Goal: Task Accomplishment & Management: Complete application form

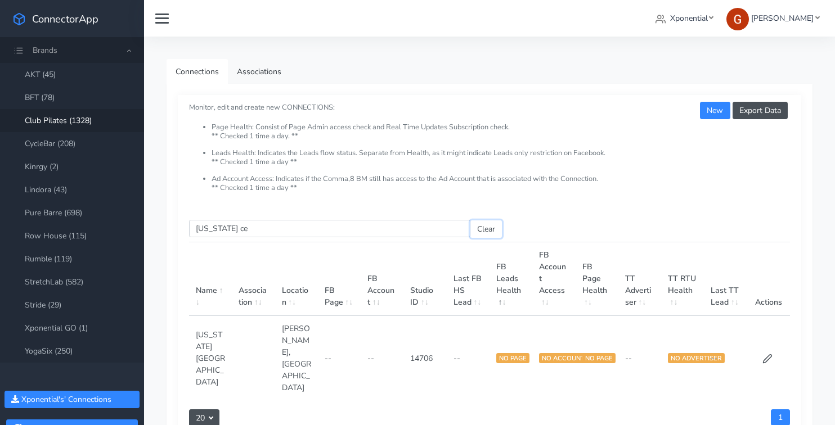
click at [491, 230] on button "Clear" at bounding box center [486, 229] width 32 height 17
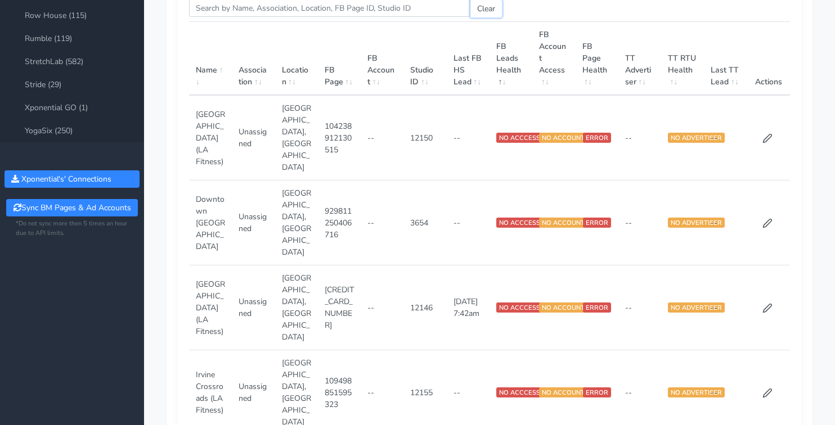
scroll to position [222, 0]
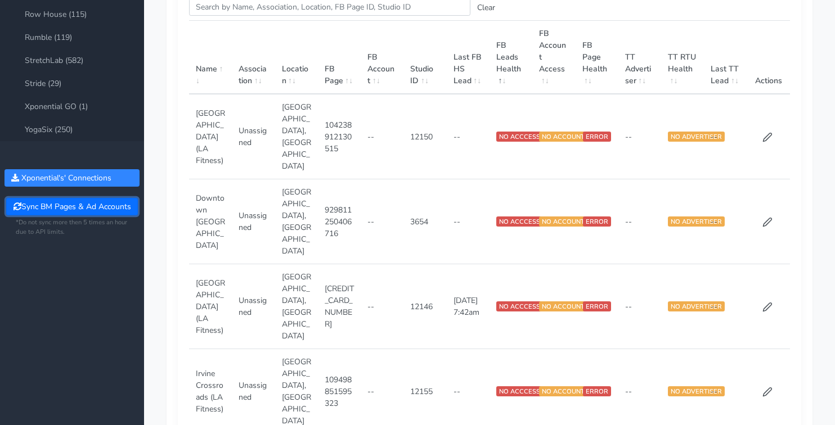
click at [75, 202] on button "Sync BM Pages & Ad Accounts" at bounding box center [71, 206] width 131 height 17
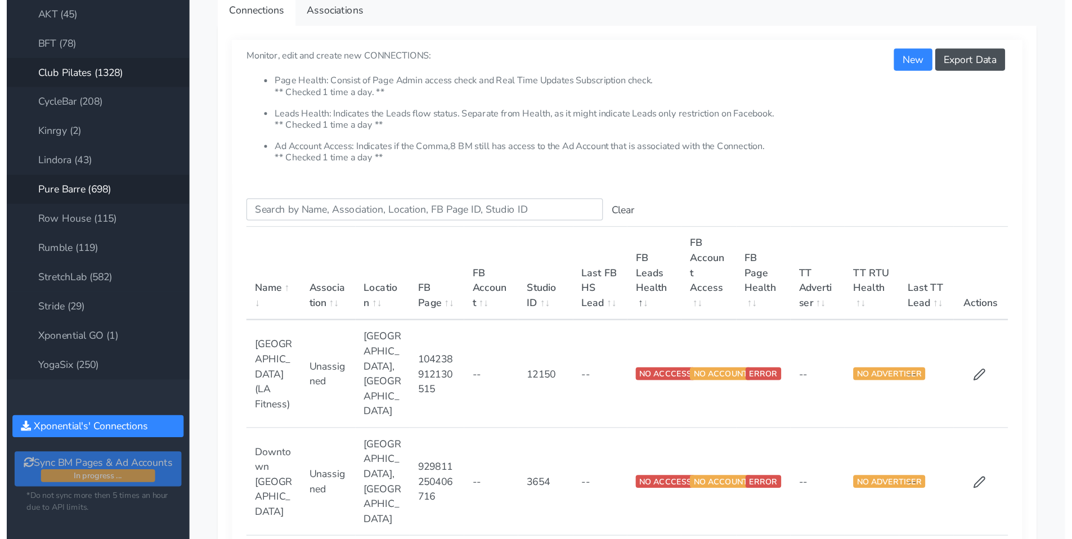
scroll to position [0, 0]
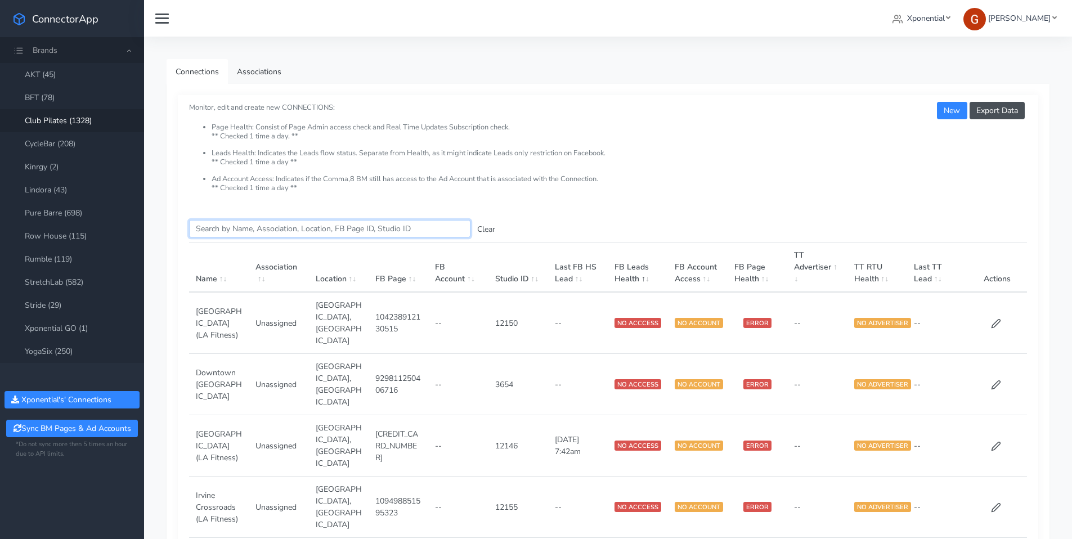
click at [249, 220] on input "Search this table" at bounding box center [329, 228] width 281 height 17
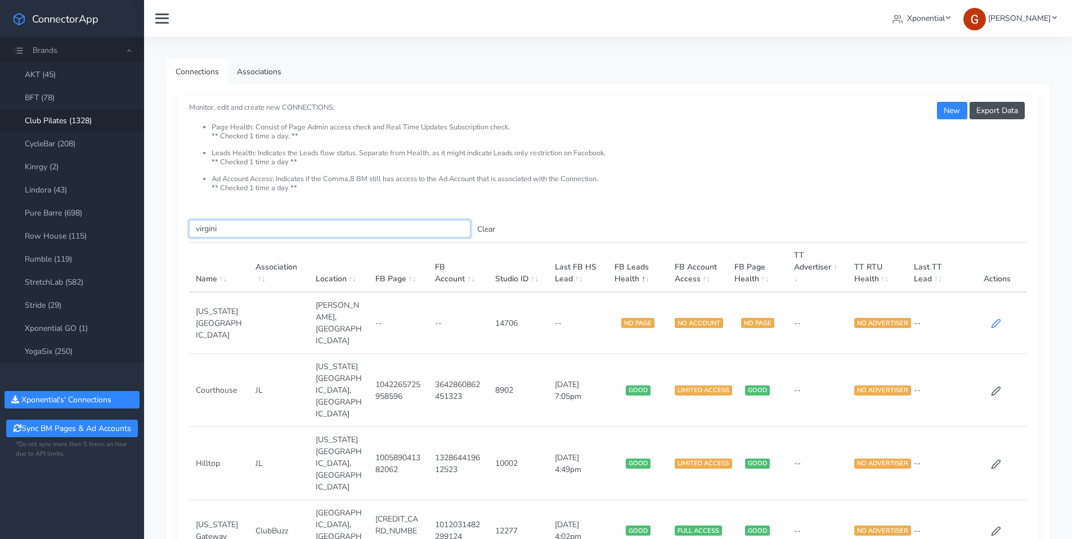
type input "virgini"
click at [834, 318] on icon at bounding box center [996, 323] width 10 height 10
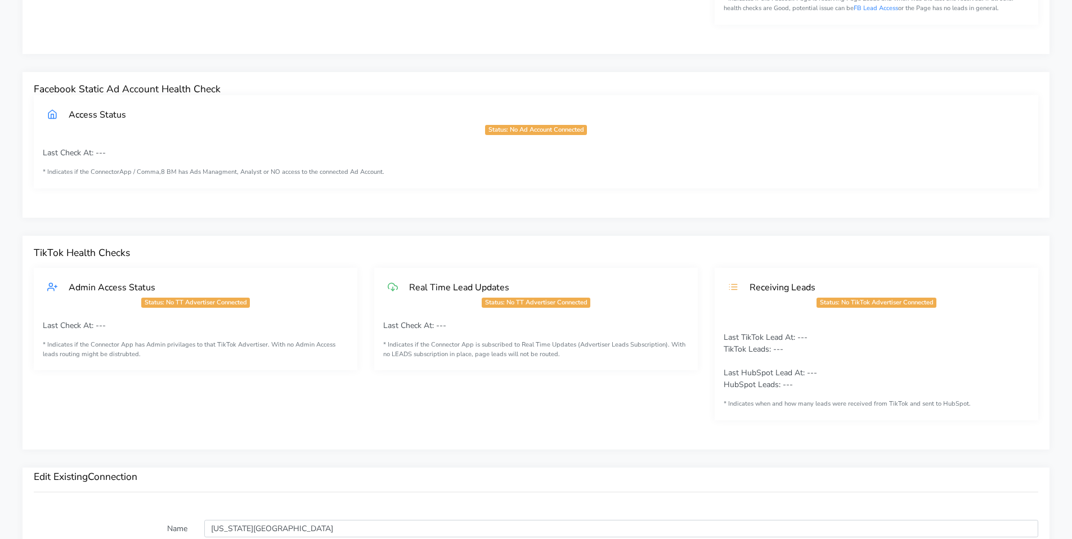
scroll to position [872, 0]
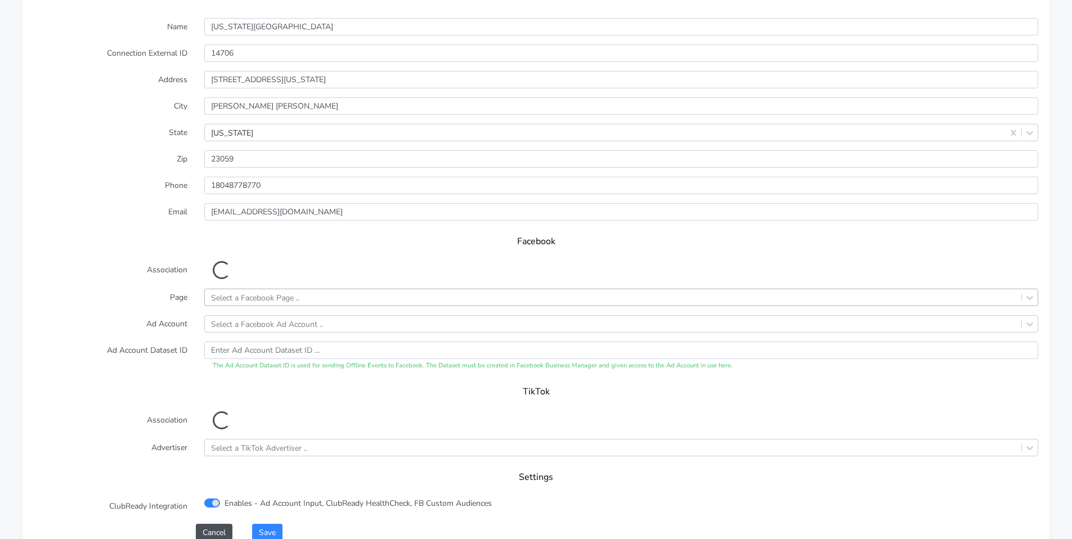
click at [235, 296] on div "Select a Facebook Page .." at bounding box center [255, 297] width 88 height 12
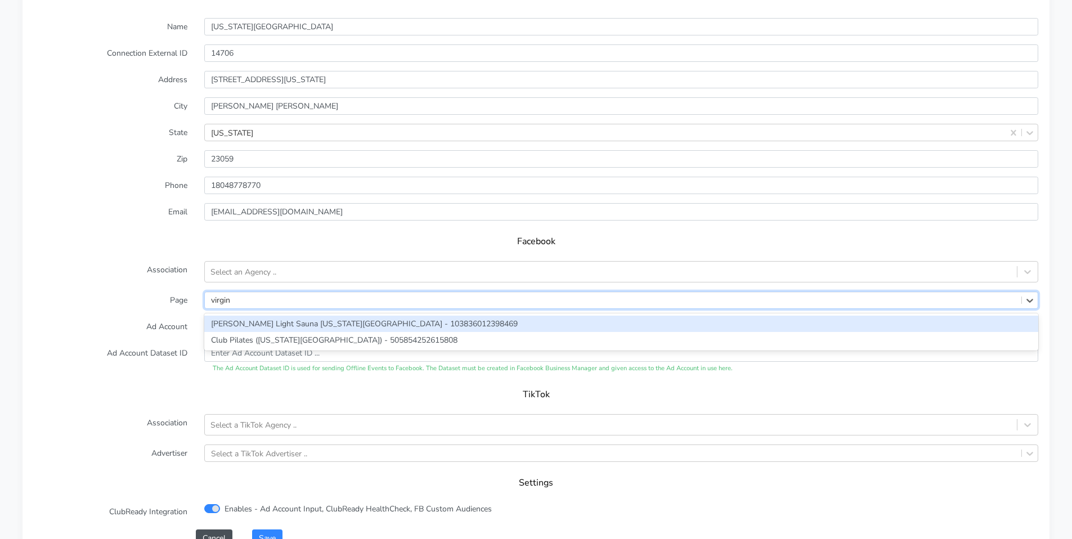
type input "virgini"
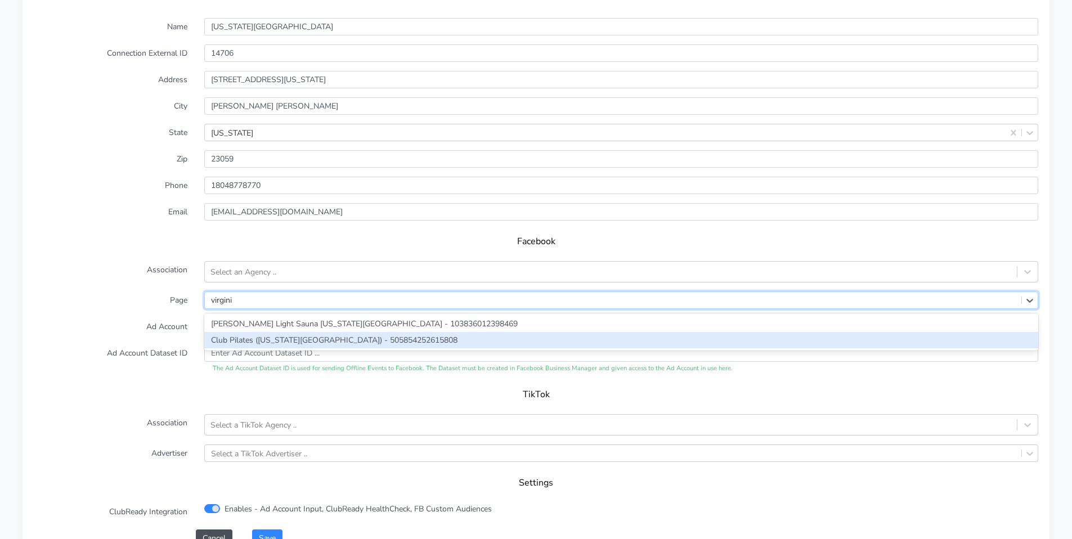
click at [230, 335] on div "Club Pilates ([US_STATE][GEOGRAPHIC_DATA]) - 505854252615808" at bounding box center [621, 340] width 834 height 16
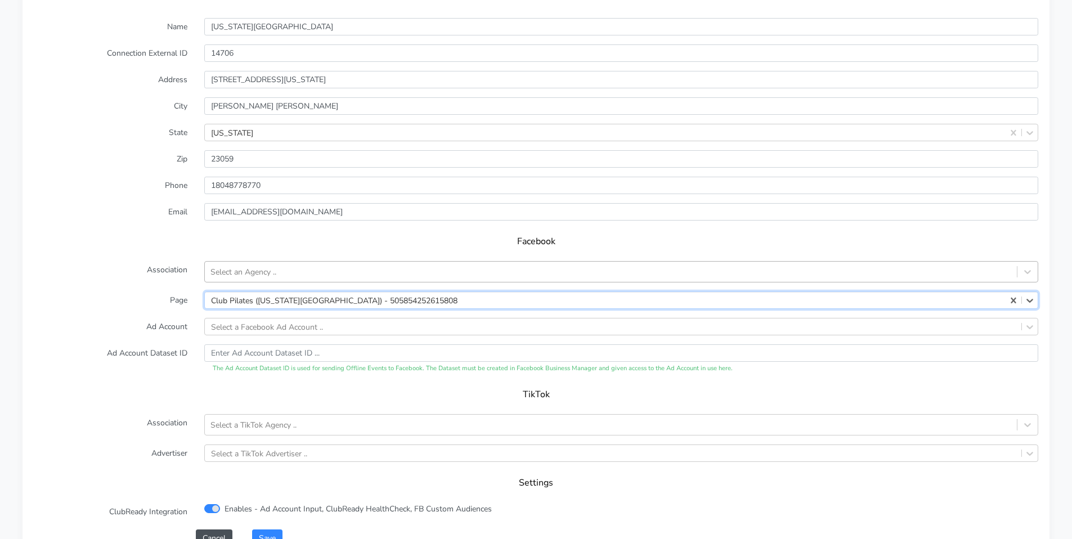
click at [234, 273] on div "Select an Agency .." at bounding box center [243, 272] width 66 height 12
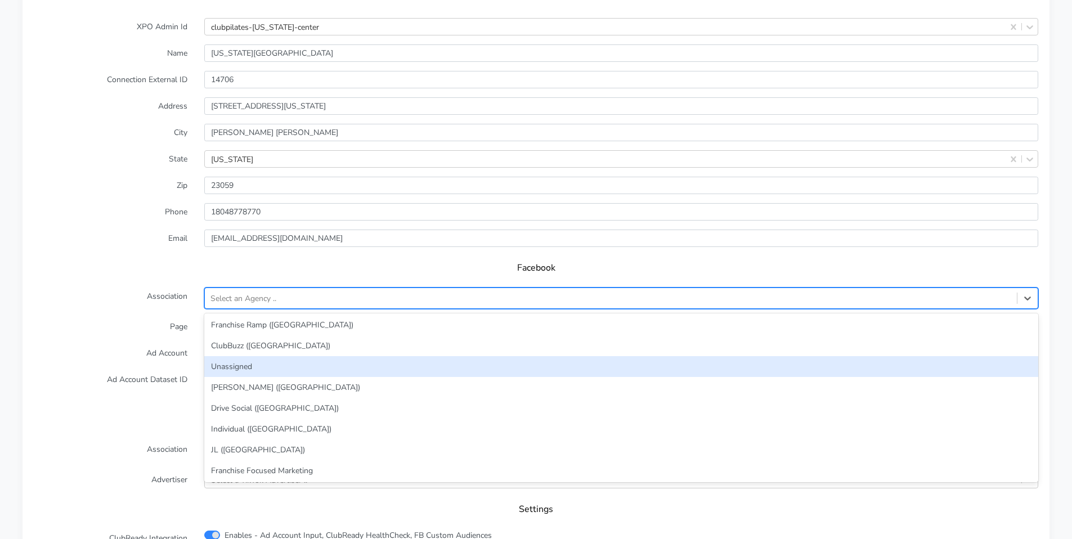
scroll to position [0, 0]
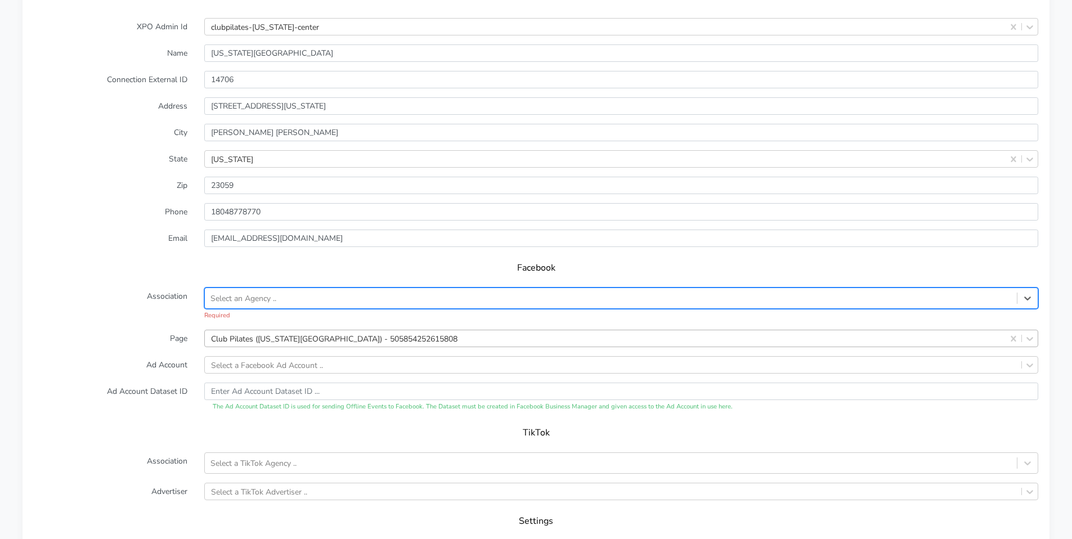
click at [245, 302] on div "Select an Agency .." at bounding box center [243, 299] width 66 height 12
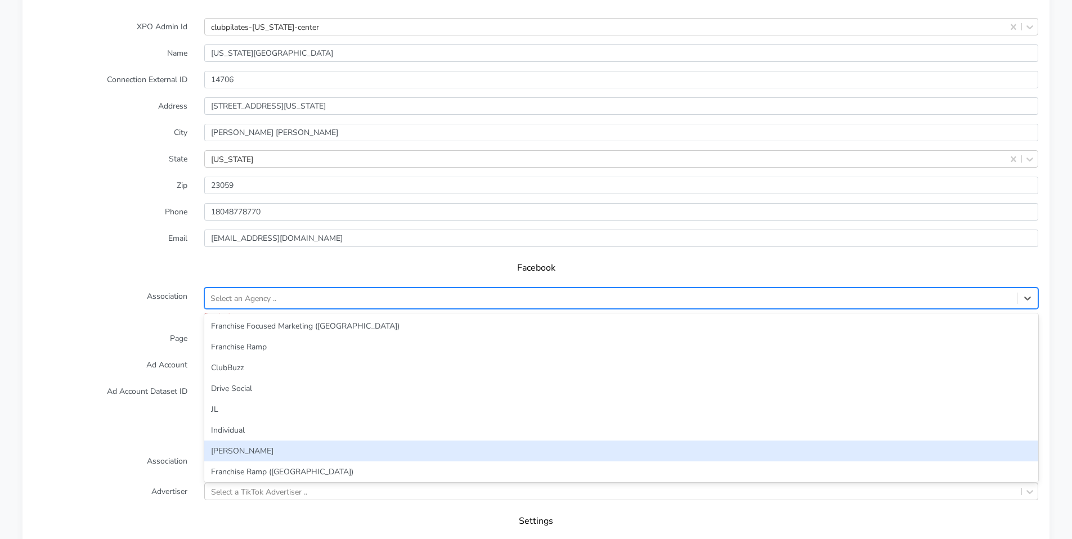
click at [231, 425] on div "[PERSON_NAME]" at bounding box center [621, 451] width 834 height 21
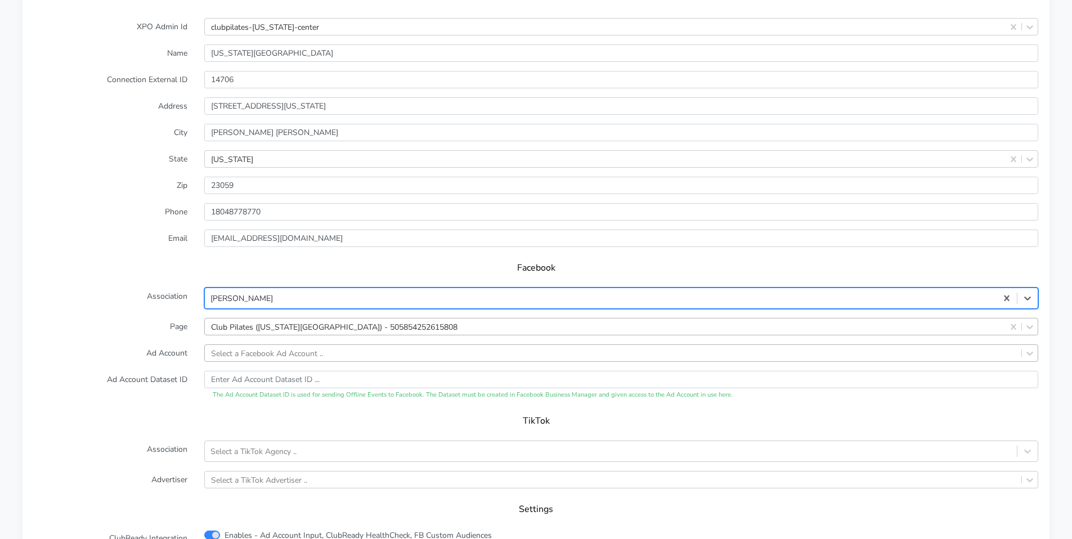
click at [242, 349] on div "Select a Facebook Ad Account .." at bounding box center [267, 353] width 112 height 12
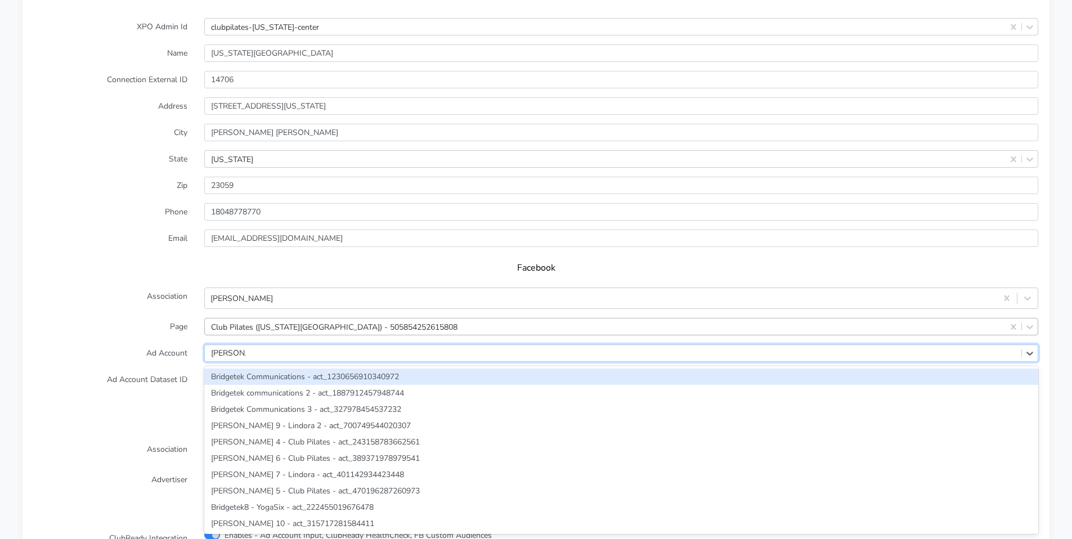
type input "[PERSON_NAME] 5"
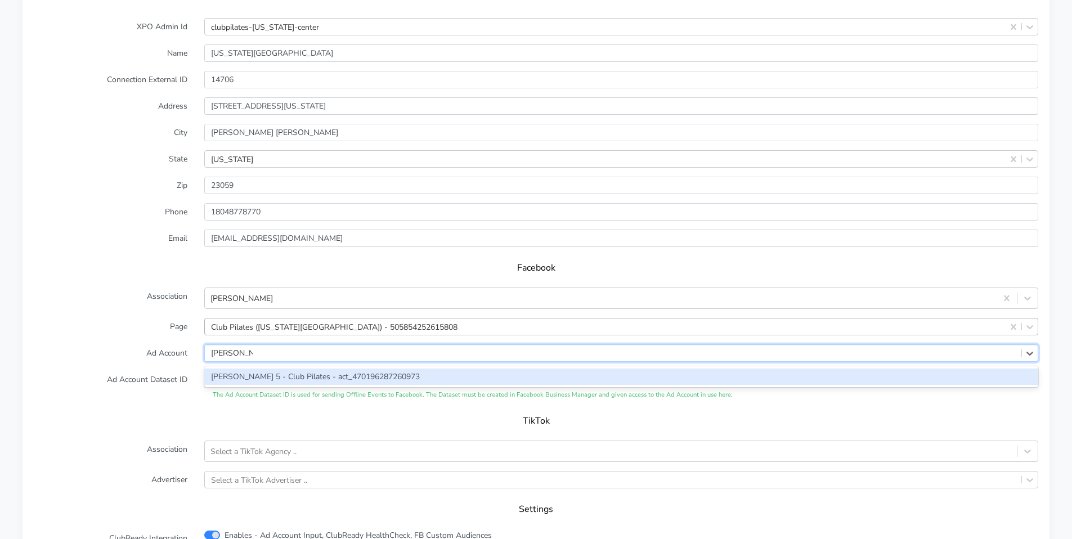
click at [343, 381] on div "[PERSON_NAME] 5 - Club Pilates - act_470196287260973" at bounding box center [621, 376] width 834 height 16
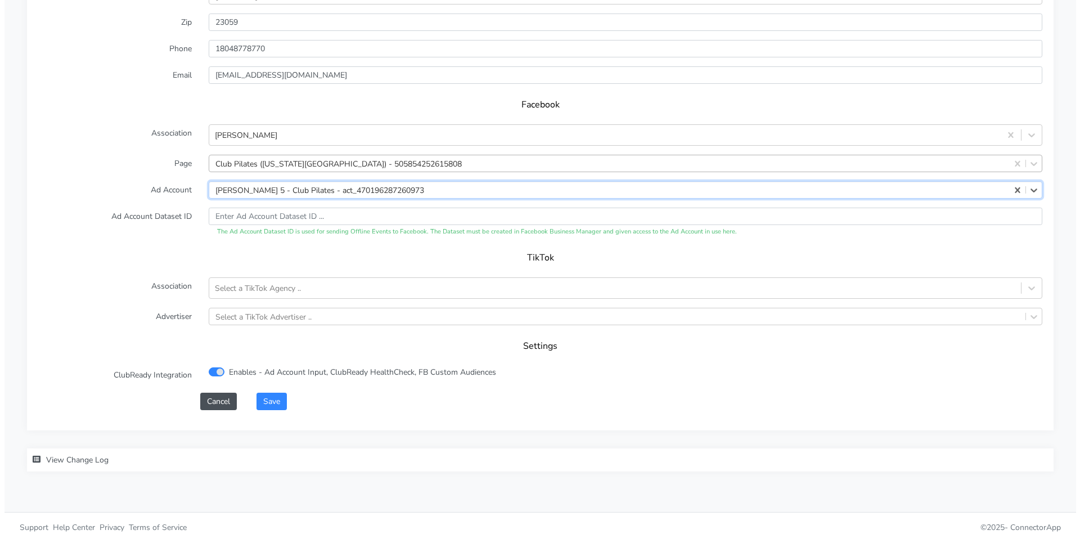
scroll to position [1039, 0]
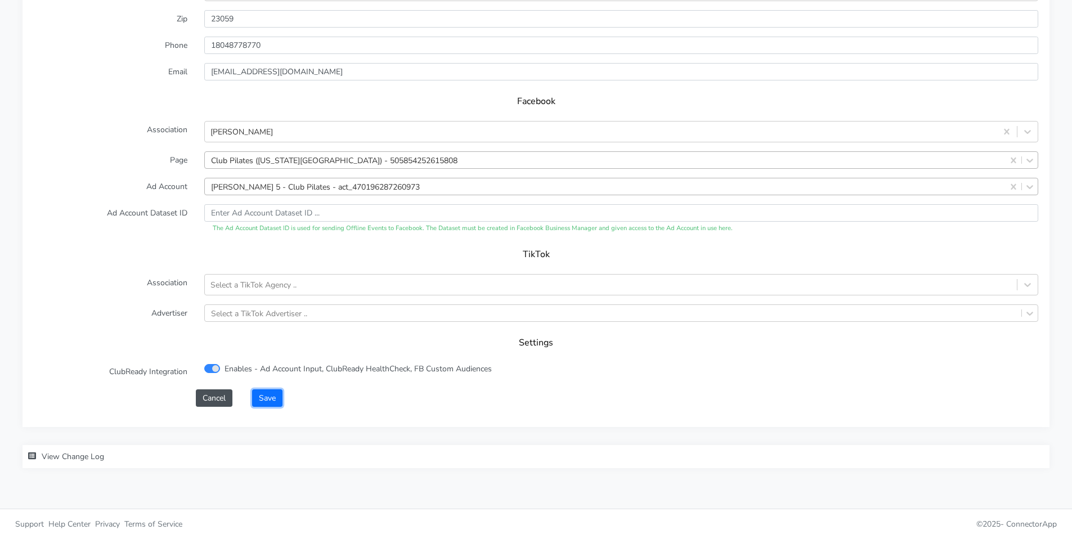
click at [262, 397] on button "Save" at bounding box center [267, 397] width 30 height 17
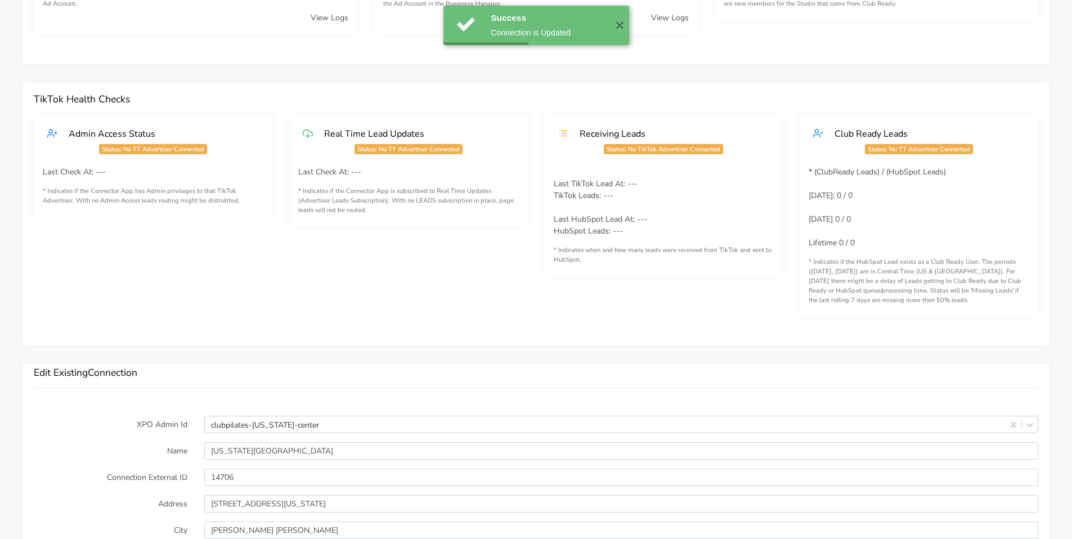
scroll to position [693, 0]
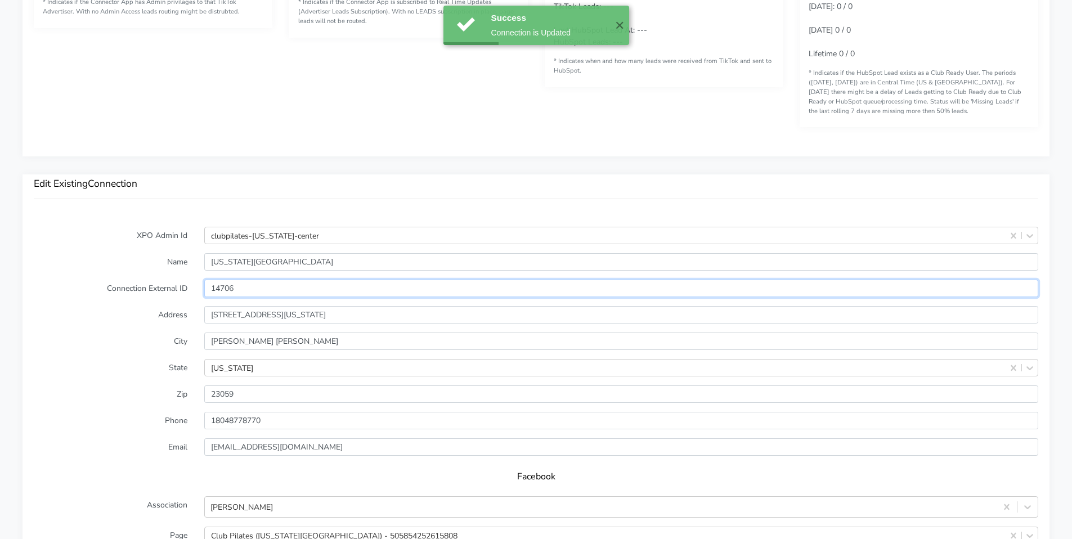
click at [226, 295] on input "14706" at bounding box center [621, 288] width 834 height 17
click at [226, 293] on input "14706" at bounding box center [621, 288] width 834 height 17
click at [227, 293] on input "14706" at bounding box center [621, 288] width 834 height 17
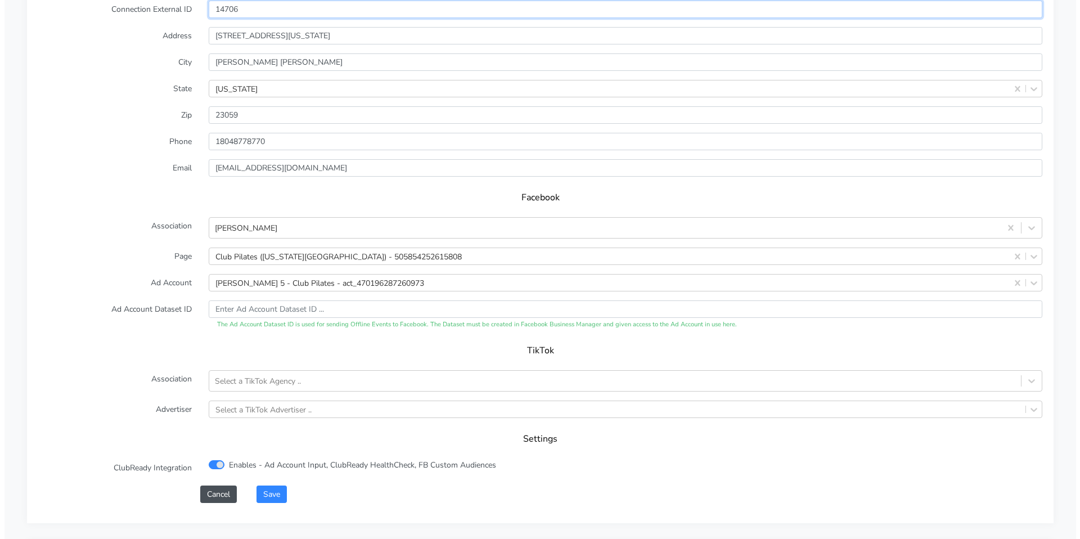
scroll to position [1068, 0]
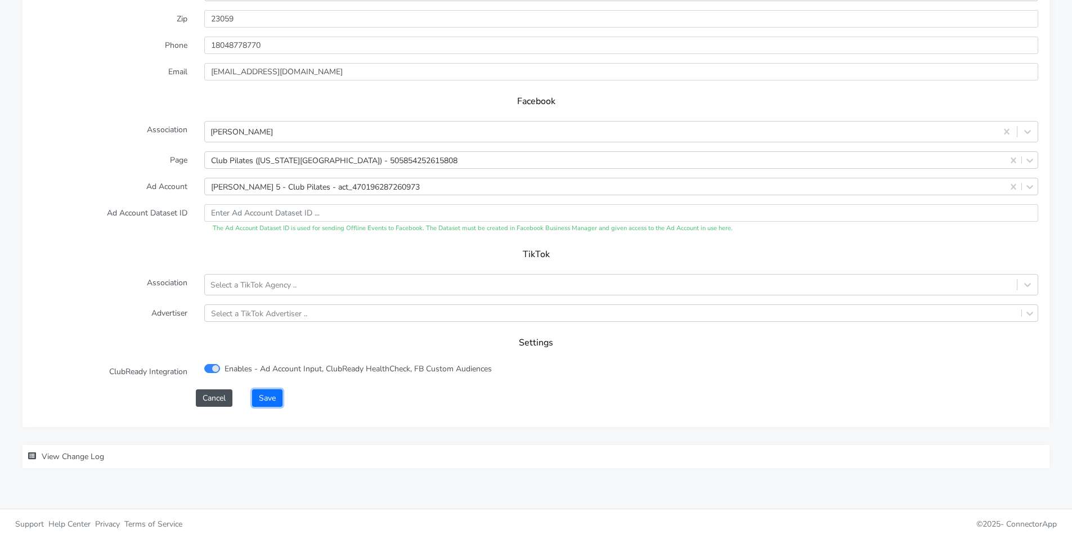
click at [268, 402] on button "Save" at bounding box center [267, 397] width 30 height 17
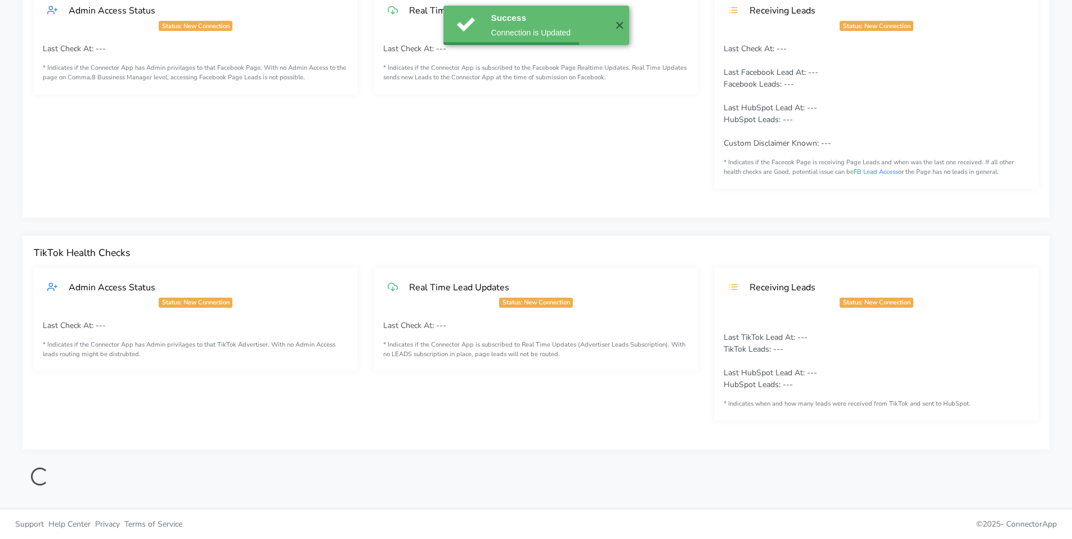
scroll to position [0, 0]
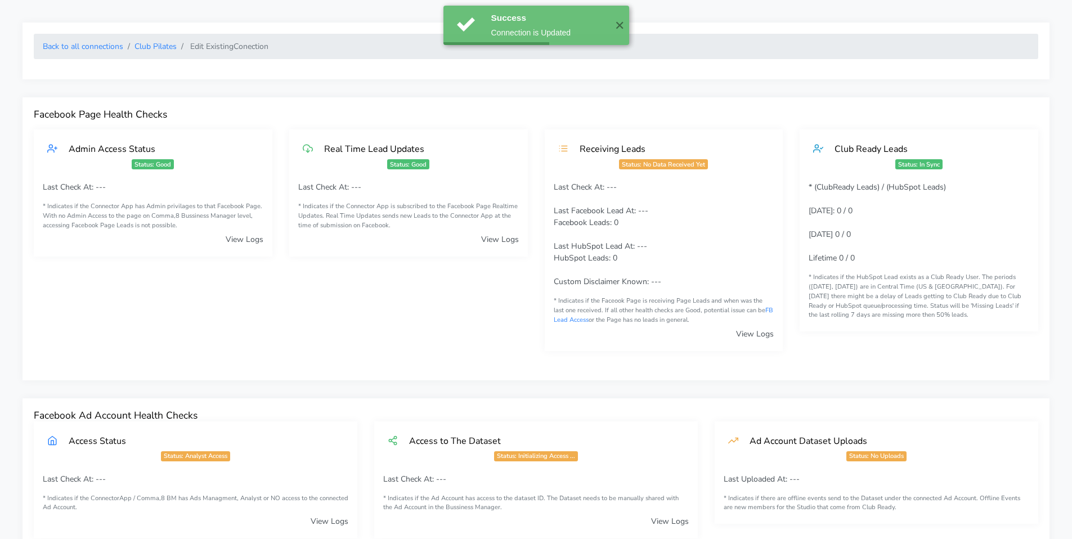
click at [150, 52] on ol "Back to all connections Club Pilates Edit Existing Conection" at bounding box center [536, 46] width 1004 height 25
click at [154, 47] on link "Club Pilates" at bounding box center [155, 46] width 42 height 11
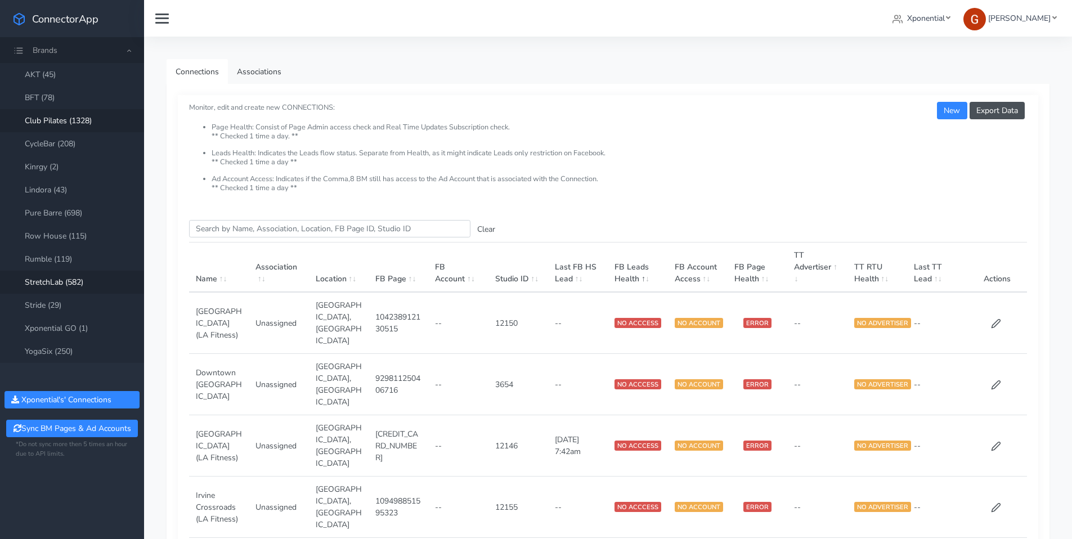
click at [56, 282] on link "StretchLab (582)" at bounding box center [72, 282] width 144 height 23
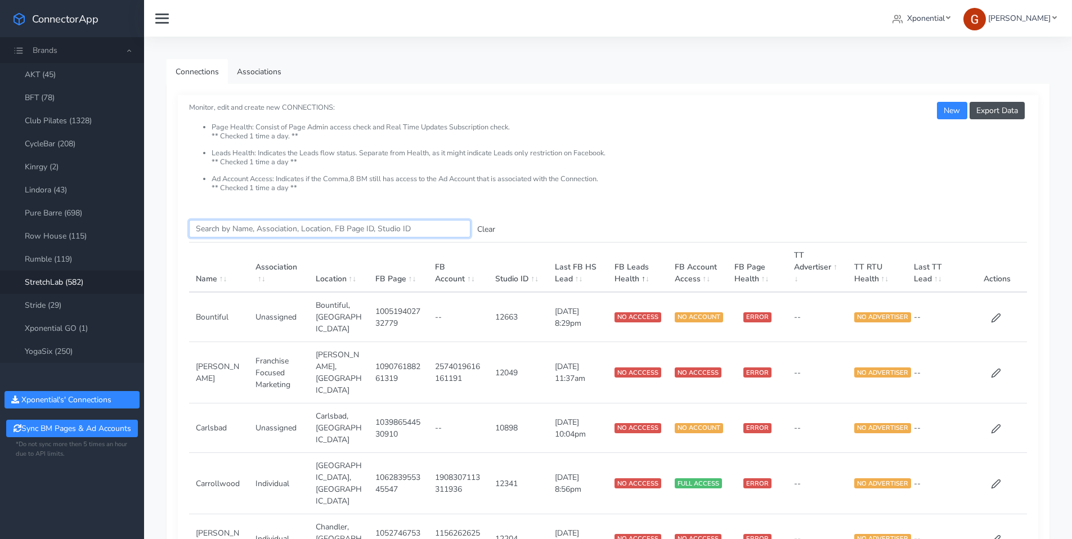
click at [258, 231] on input "Search this table" at bounding box center [329, 228] width 281 height 17
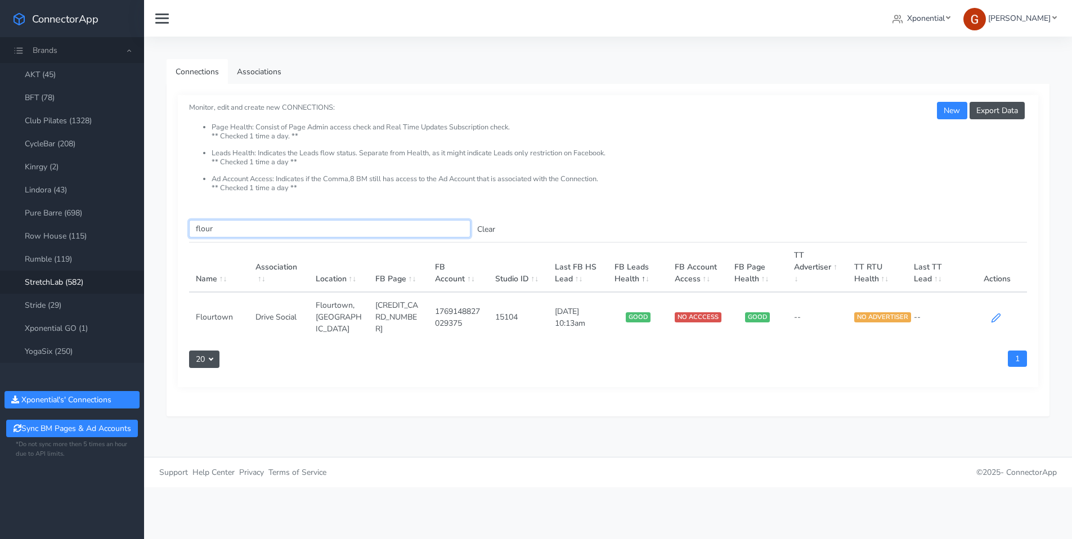
type input "flour"
click at [834, 313] on icon at bounding box center [996, 318] width 10 height 10
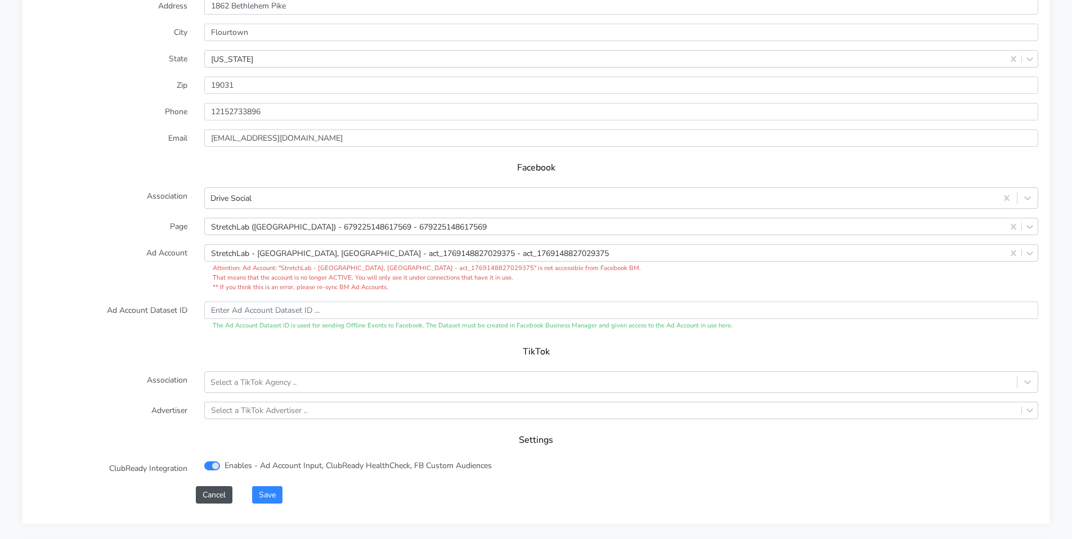
scroll to position [1042, 0]
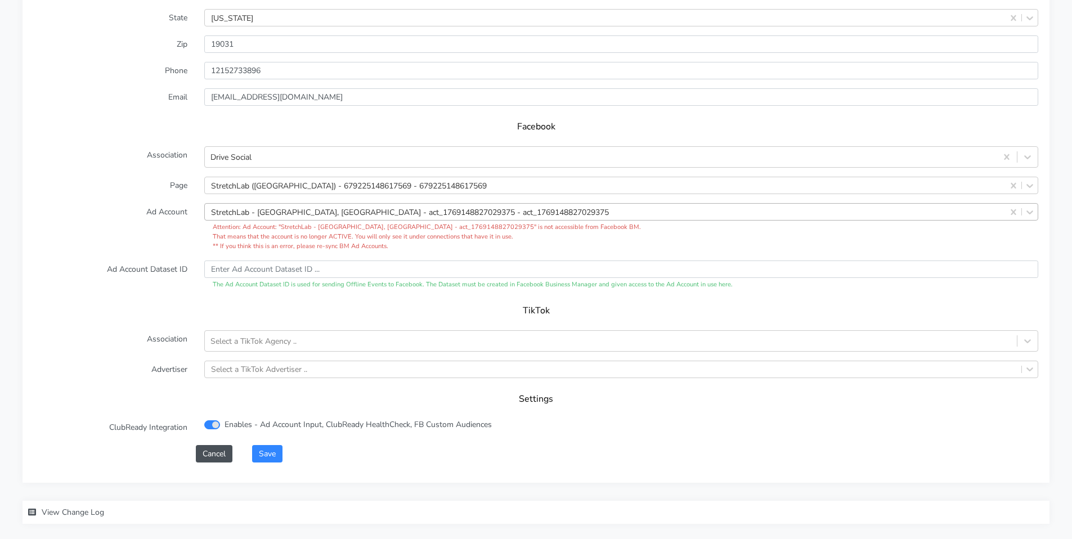
click at [293, 212] on div "StretchLab - [GEOGRAPHIC_DATA], [GEOGRAPHIC_DATA] - act_1769148827029375 - act_…" at bounding box center [410, 212] width 398 height 12
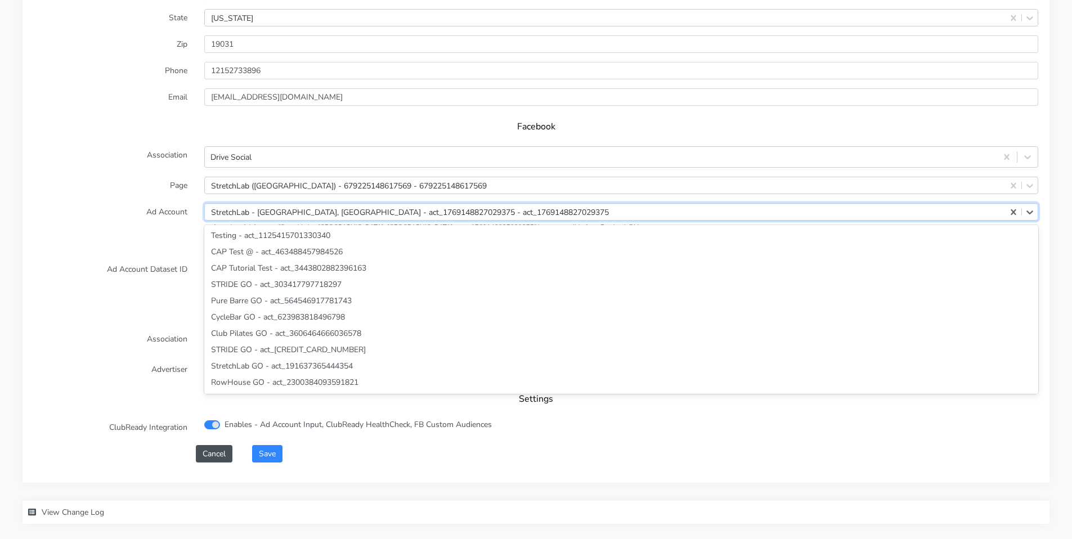
scroll to position [39742, 0]
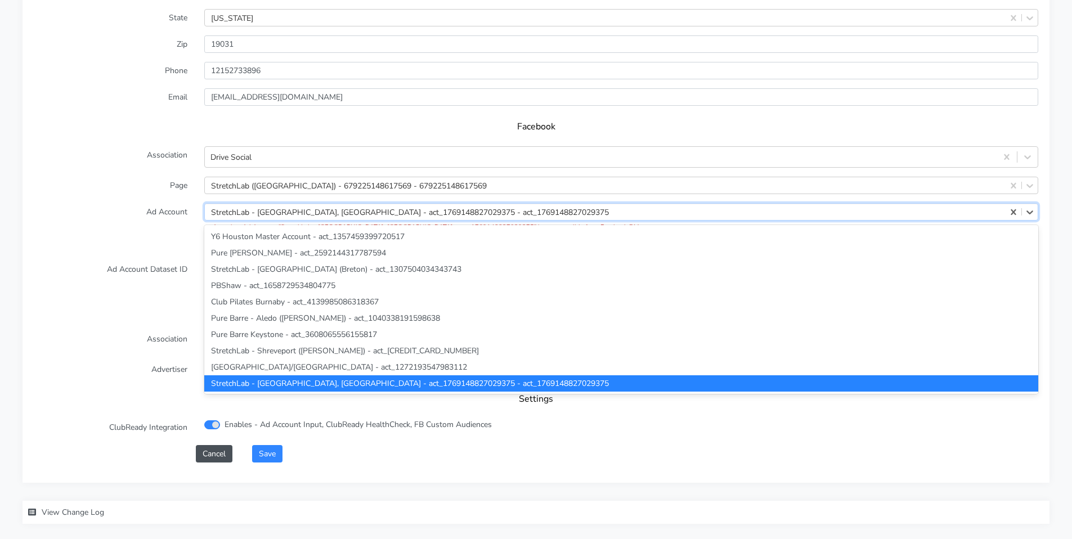
paste input "4250771545198867"
type input "4250771545198867"
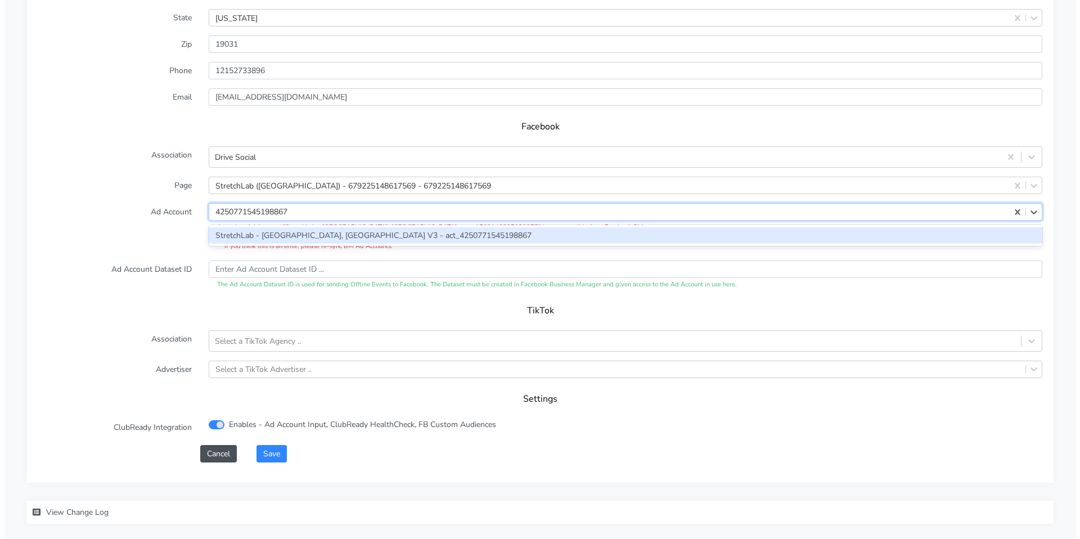
scroll to position [0, 0]
click at [277, 239] on div "StretchLab - [GEOGRAPHIC_DATA], [GEOGRAPHIC_DATA] V3 - act_4250771545198867" at bounding box center [621, 235] width 834 height 16
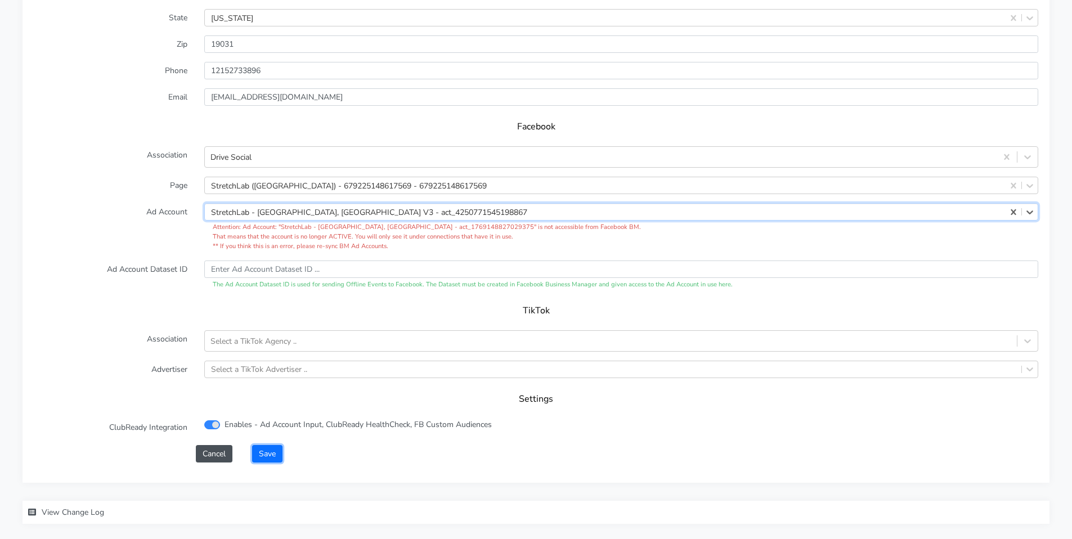
click at [266, 425] on button "Save" at bounding box center [267, 453] width 30 height 17
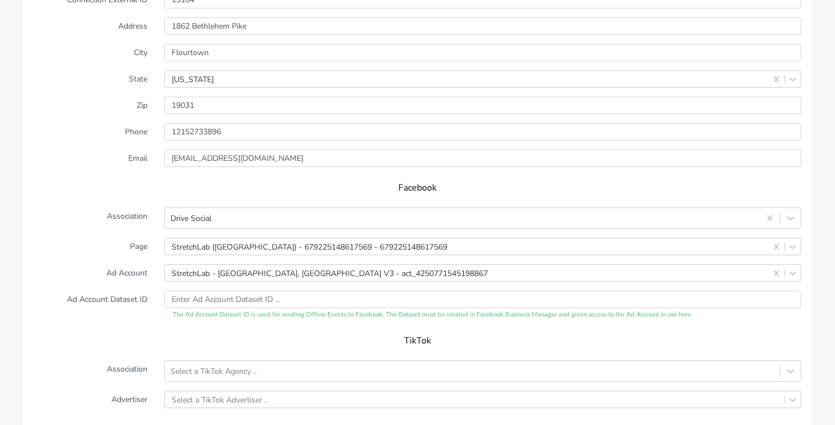
scroll to position [1010, 0]
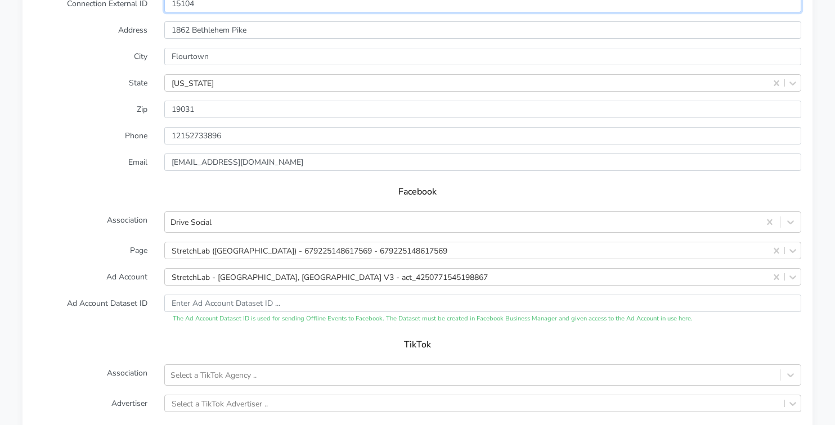
click at [186, 7] on input "15104" at bounding box center [482, 3] width 637 height 17
click at [186, 6] on form "XPO Admin Id stretchlab-flourtown Name Flourtown Connection External ID 15104 A…" at bounding box center [417, 219] width 767 height 555
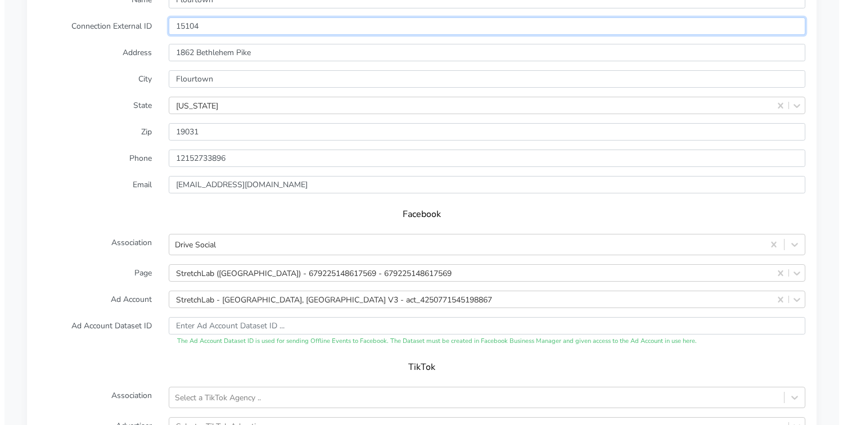
scroll to position [1214, 0]
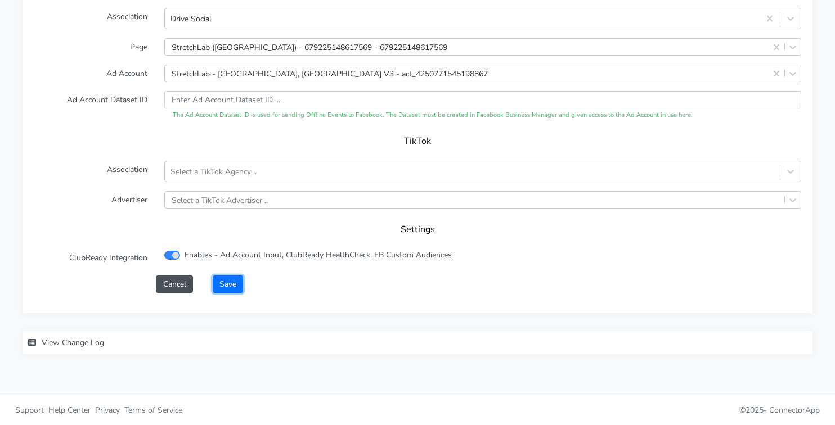
click at [226, 279] on button "Save" at bounding box center [228, 284] width 30 height 17
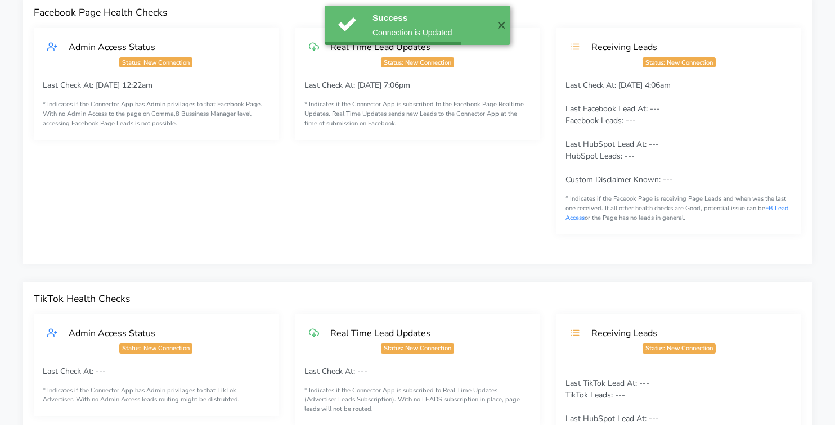
scroll to position [0, 0]
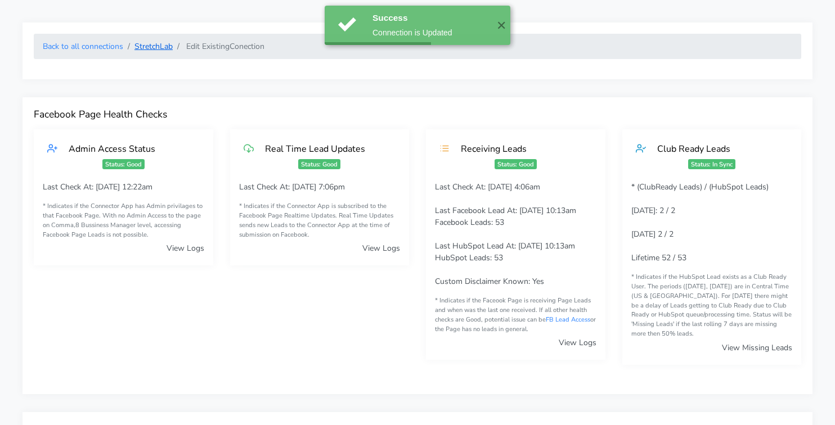
click at [157, 45] on link "StretchLab" at bounding box center [153, 46] width 38 height 11
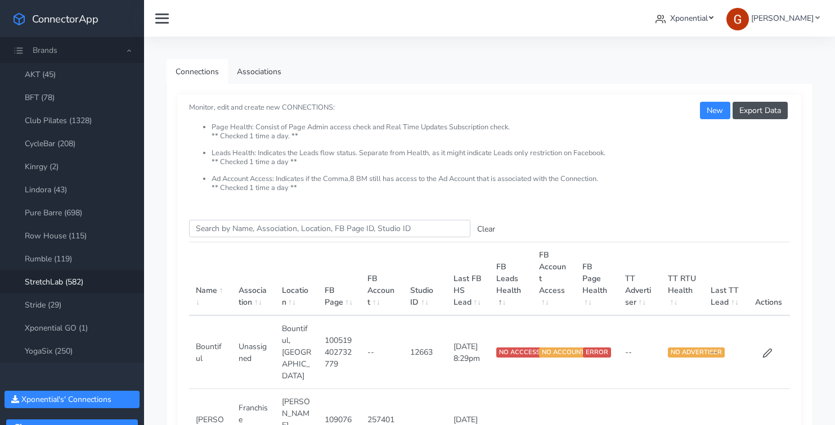
click at [675, 25] on link "Xponential" at bounding box center [684, 18] width 67 height 21
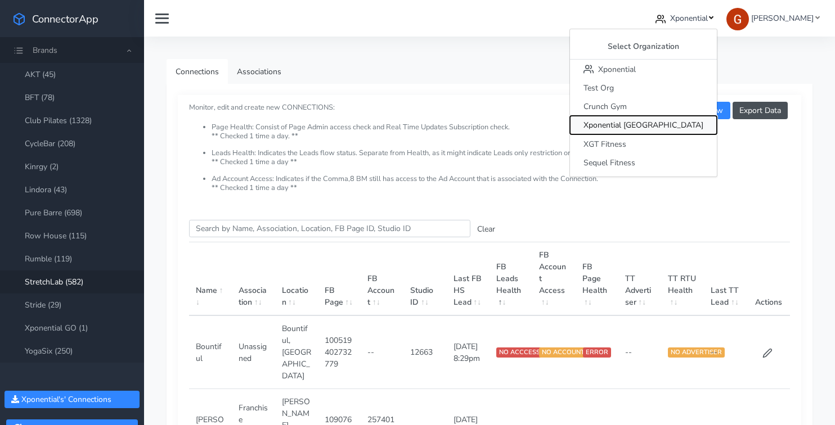
click at [681, 126] on span "Xponential [GEOGRAPHIC_DATA]" at bounding box center [643, 125] width 120 height 11
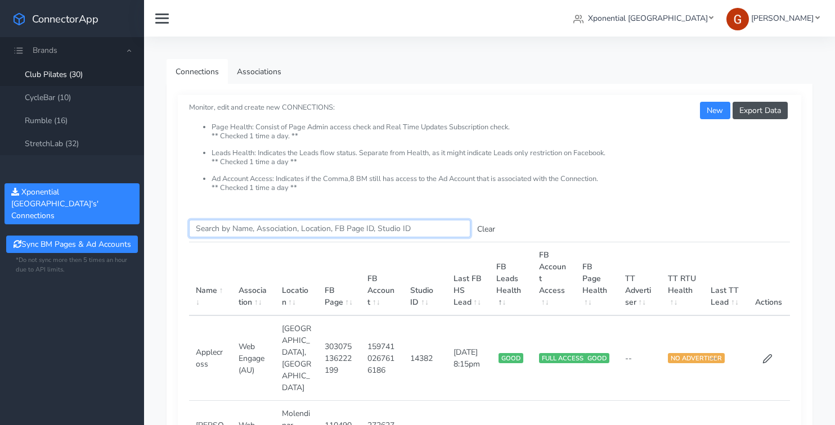
click at [230, 237] on input "Search this table" at bounding box center [329, 228] width 281 height 17
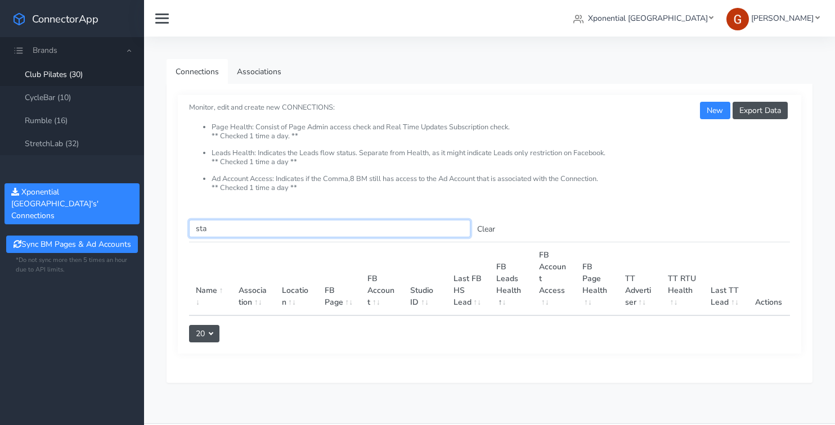
type input "sta"
click at [205, 233] on input "sta" at bounding box center [329, 228] width 281 height 17
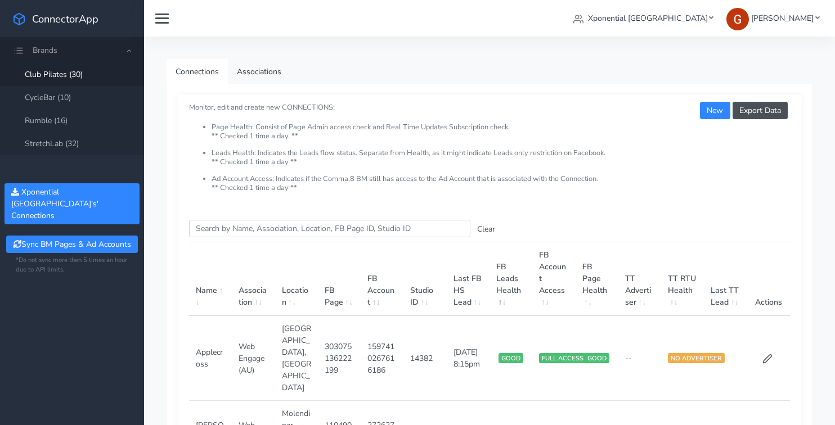
click at [82, 77] on link "Club Pilates (30)" at bounding box center [72, 74] width 144 height 23
click at [214, 228] on input "Search this table" at bounding box center [329, 228] width 281 height 17
click at [710, 110] on button "New" at bounding box center [715, 110] width 30 height 17
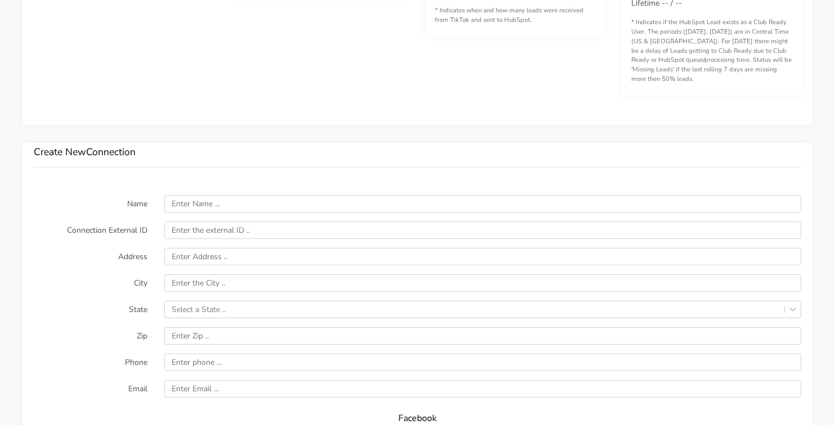
scroll to position [736, 0]
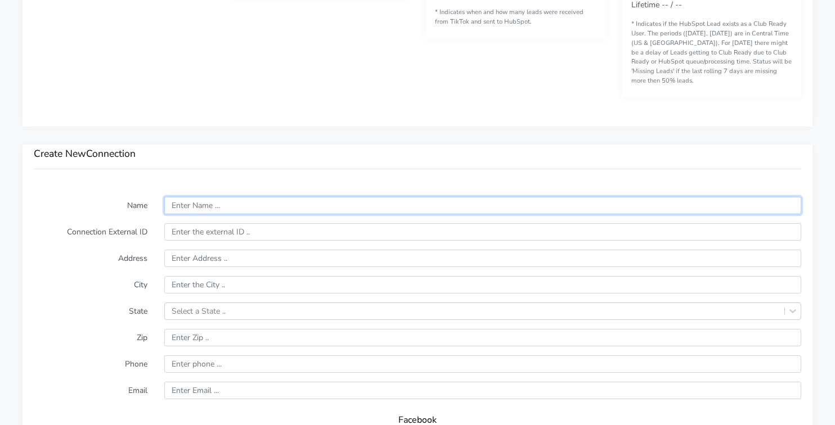
click at [224, 208] on input "text" at bounding box center [482, 205] width 637 height 17
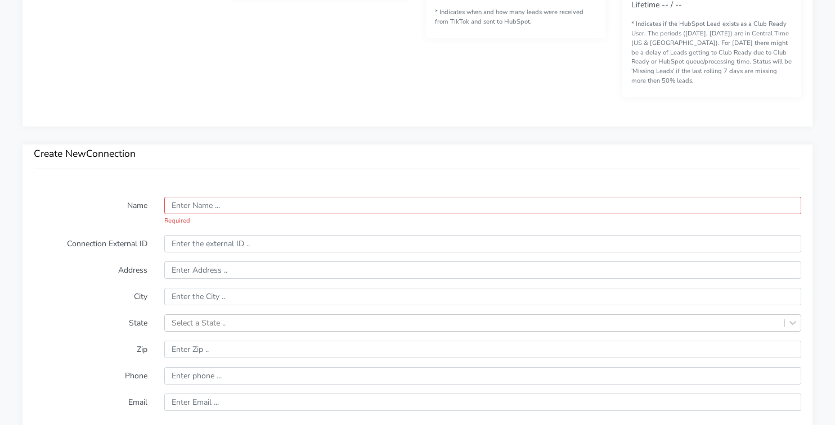
click at [217, 183] on div "Create New Connection" at bounding box center [418, 165] width 790 height 41
click at [214, 201] on input "text" at bounding box center [482, 205] width 637 height 17
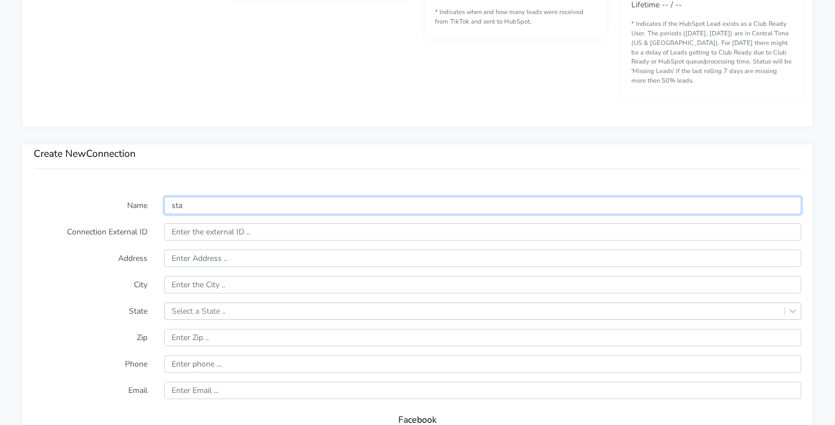
type input "sta"
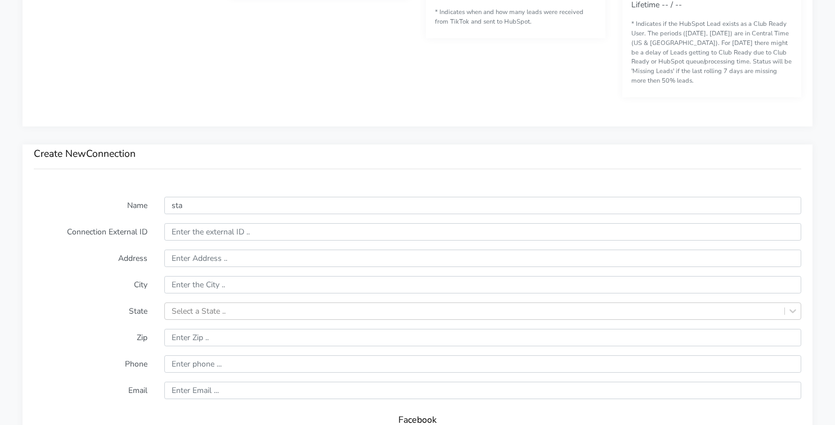
click at [215, 182] on div "Create New Connection" at bounding box center [418, 165] width 790 height 41
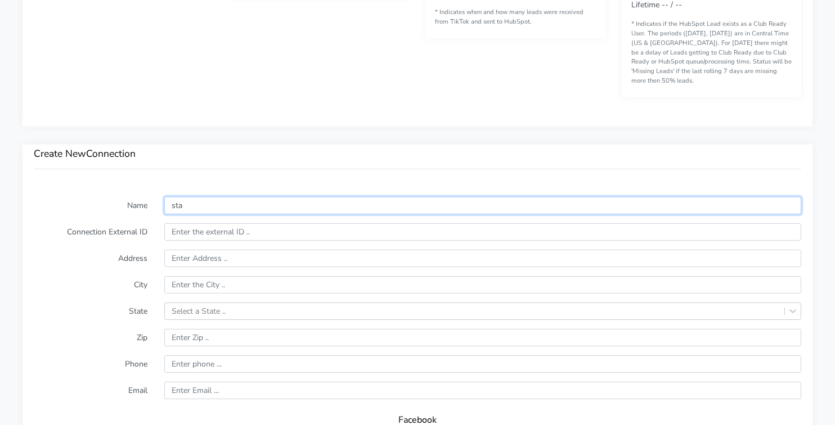
click at [179, 206] on input "sta" at bounding box center [482, 205] width 637 height 17
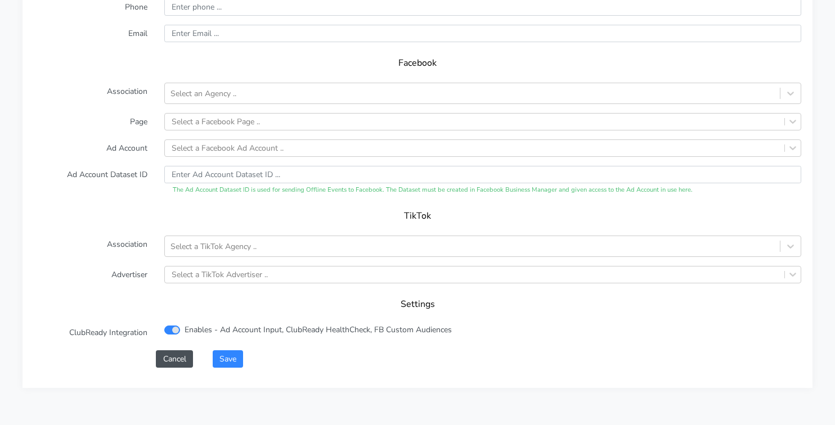
scroll to position [1139, 0]
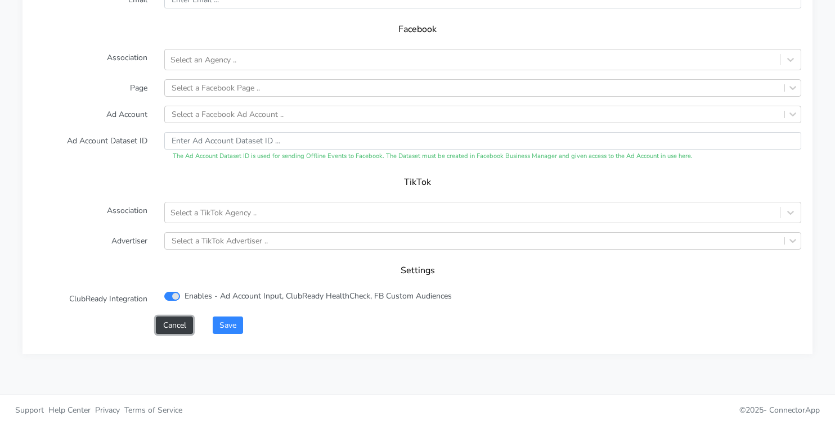
click at [167, 320] on button "Cancel" at bounding box center [174, 325] width 37 height 17
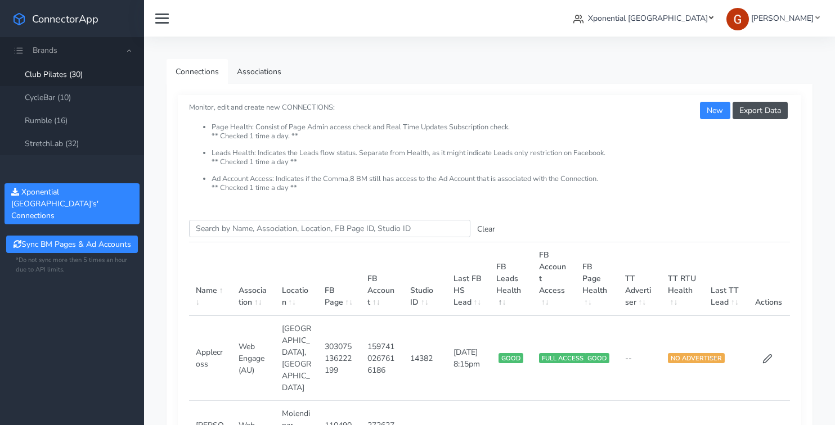
click at [658, 16] on span "Xponential [GEOGRAPHIC_DATA]" at bounding box center [648, 18] width 120 height 11
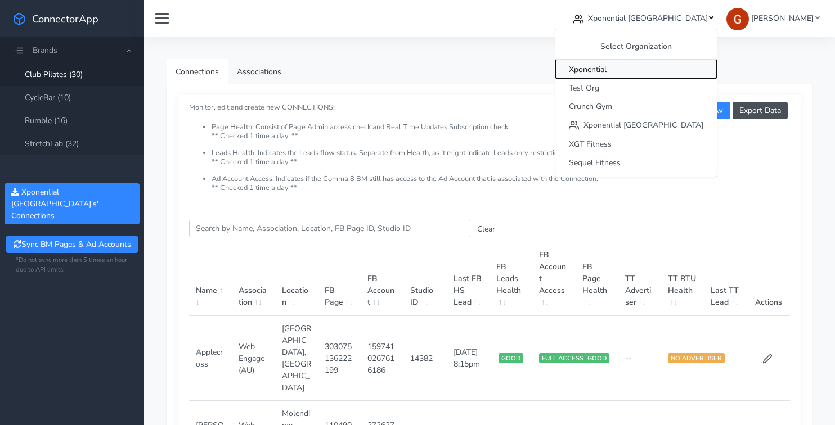
click at [606, 71] on span "Xponential" at bounding box center [588, 69] width 38 height 11
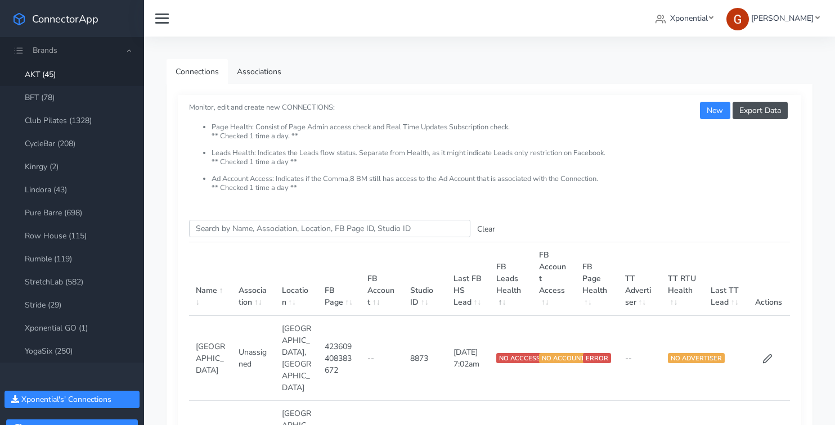
click at [761, 330] on td at bounding box center [768, 359] width 43 height 86
click at [717, 97] on div "Export Data New Monitor, edit and create new CONNECTIONS: Page Health: Consist …" at bounding box center [489, 152] width 623 height 114
click at [716, 106] on button "New" at bounding box center [715, 110] width 30 height 17
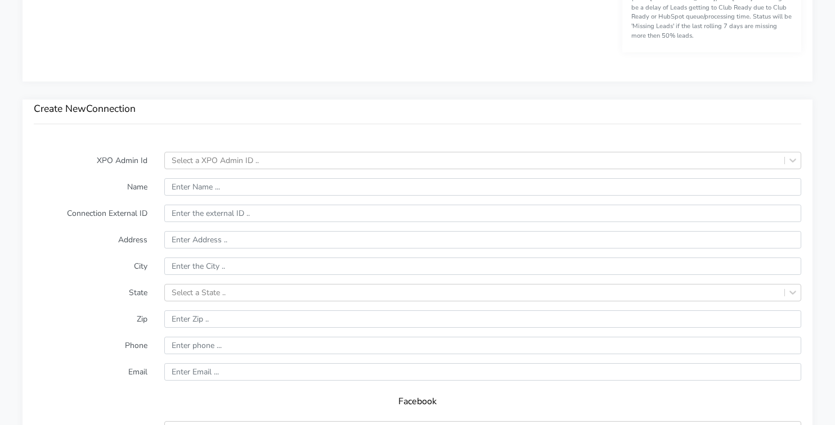
scroll to position [785, 0]
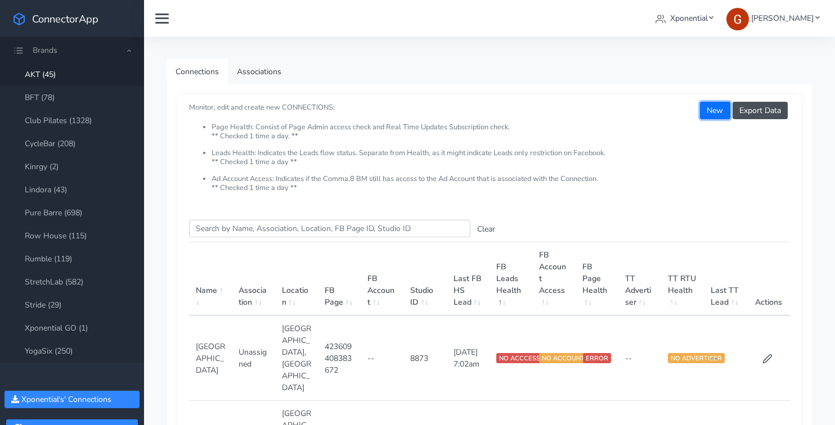
click at [714, 108] on button "New" at bounding box center [715, 110] width 30 height 17
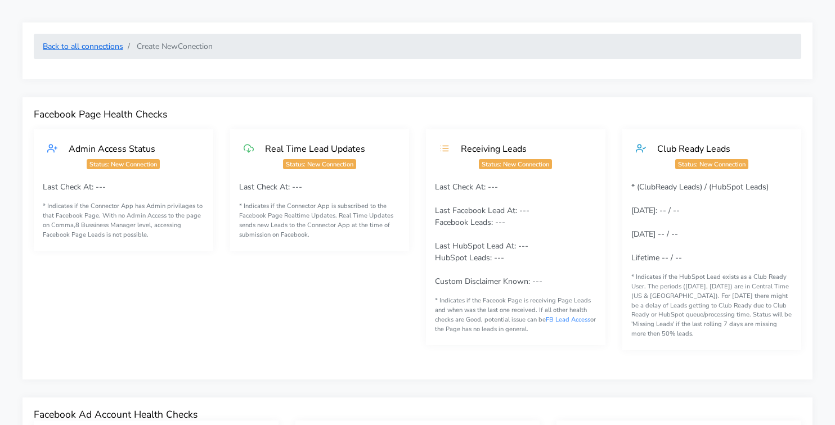
click at [109, 51] on link "Back to all connections" at bounding box center [83, 46] width 80 height 11
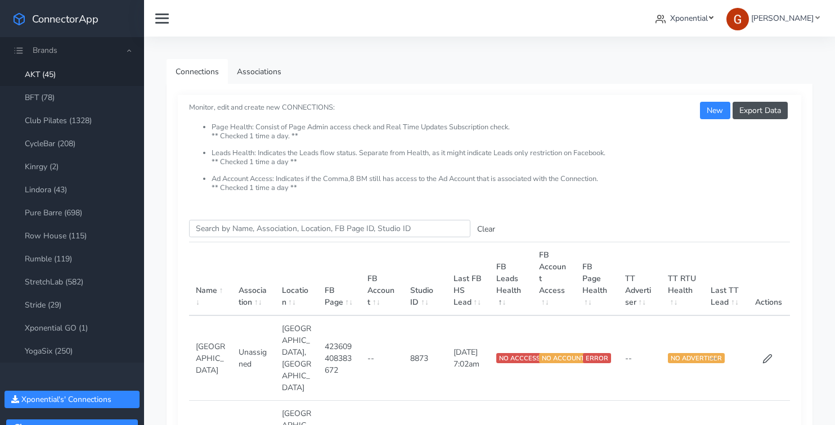
click at [666, 20] on icon at bounding box center [660, 19] width 10 height 10
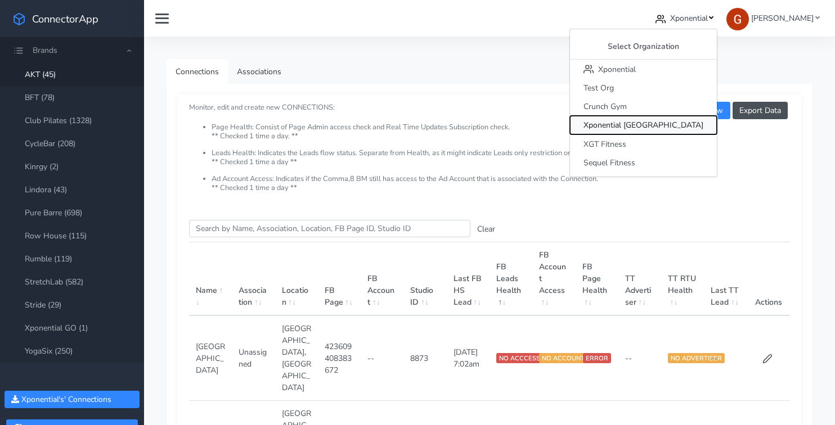
click at [671, 127] on span "Xponential [GEOGRAPHIC_DATA]" at bounding box center [643, 125] width 120 height 11
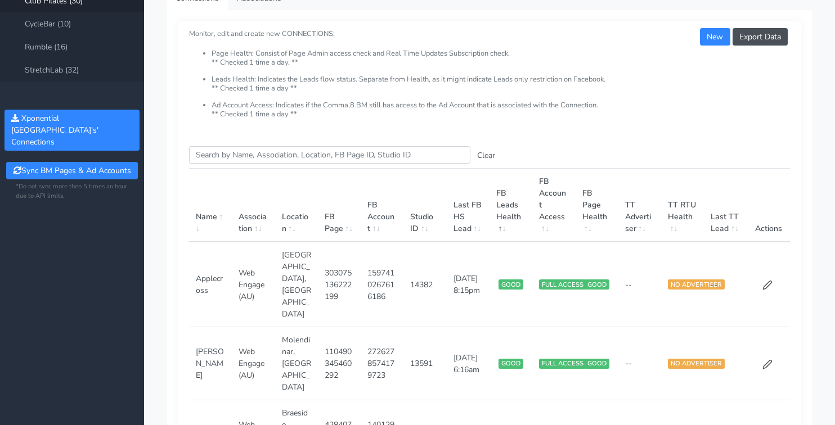
scroll to position [86, 0]
